Goal: Information Seeking & Learning: Learn about a topic

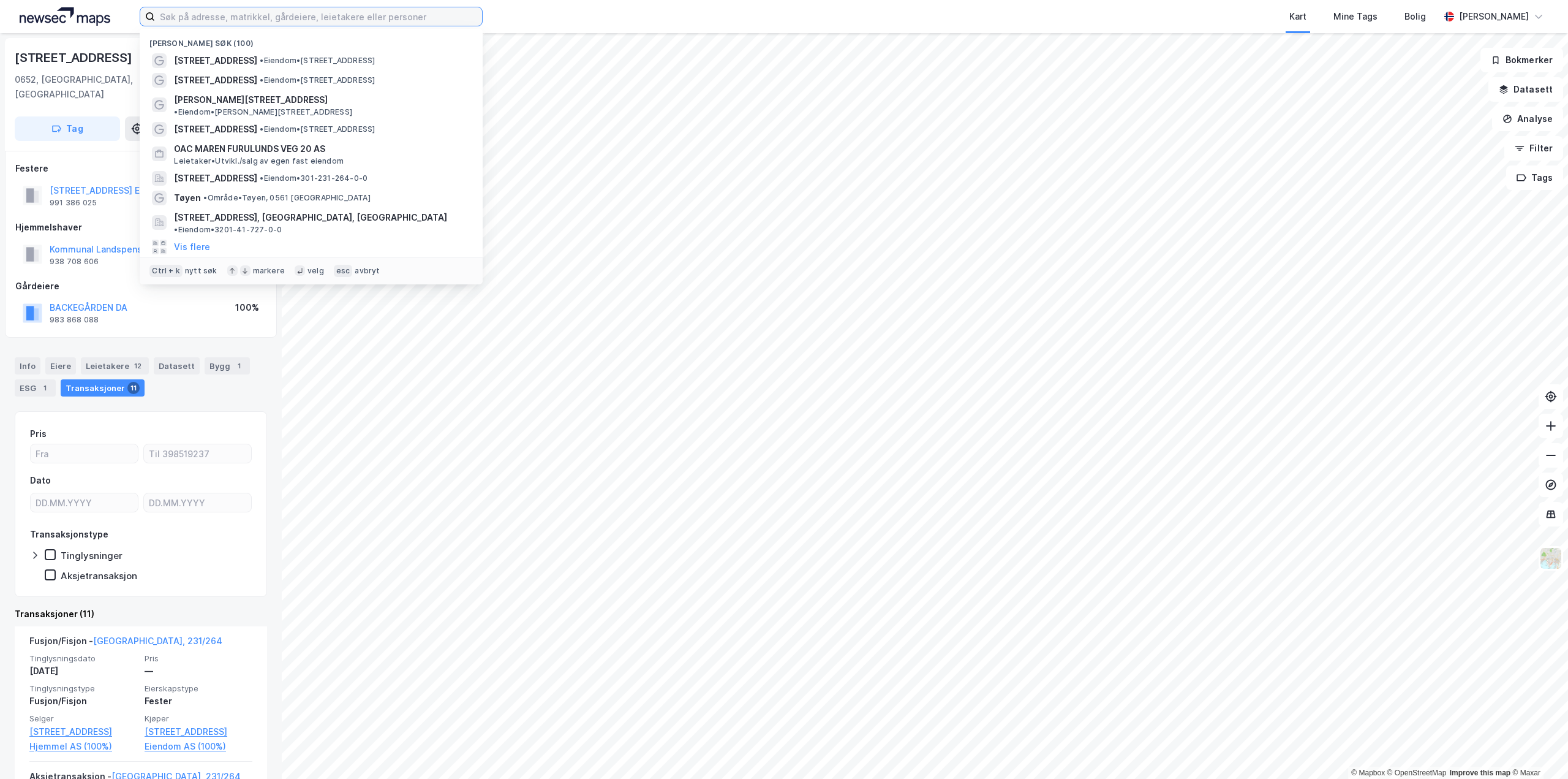
click at [222, 11] on input at bounding box center [318, 17] width 327 height 18
click at [90, 183] on div "[STREET_ADDRESS] EIENDOM AS" at bounding box center [119, 190] width 139 height 15
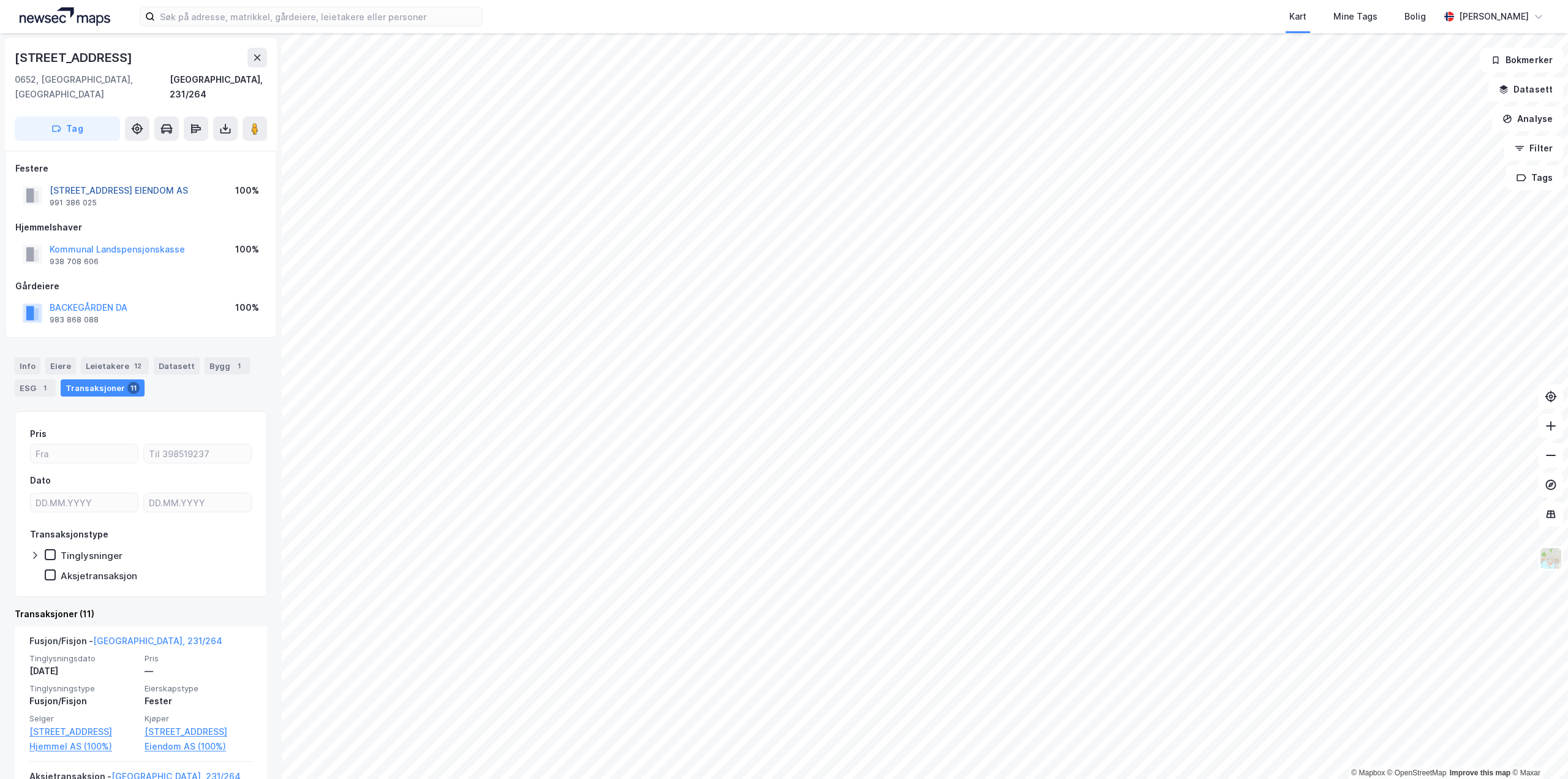
click at [0, 0] on button "[STREET_ADDRESS] EIENDOM AS" at bounding box center [0, 0] width 0 height 0
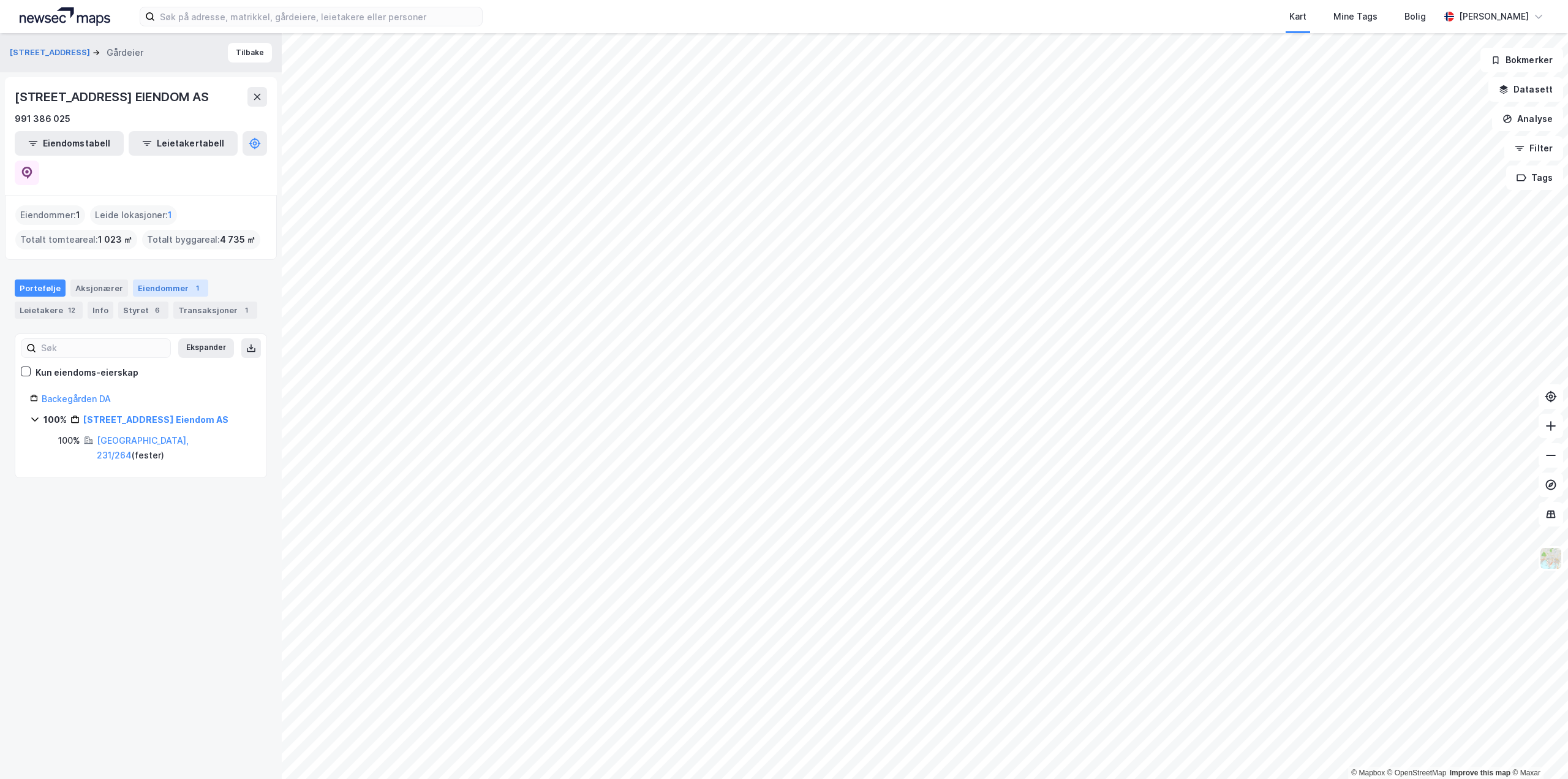
click at [157, 279] on div "Eiendommer 1" at bounding box center [170, 288] width 76 height 17
